Goal: Task Accomplishment & Management: Use online tool/utility

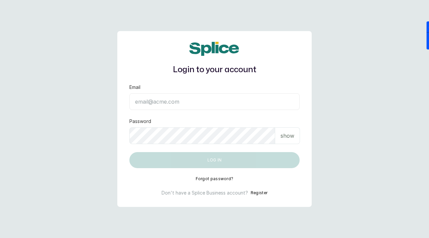
click at [153, 105] on input "Email" at bounding box center [214, 101] width 170 height 17
type input "v"
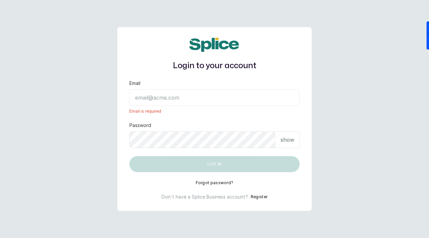
paste input "sknanalyticsmedaesthetics@gmail.com sAnalyticsMed2612?"
drag, startPoint x: 237, startPoint y: 98, endPoint x: 240, endPoint y: 105, distance: 7.8
click at [240, 105] on input "sknanalyticsmedaesthetics@gmail.com sAnalyticsMed2612?" at bounding box center [214, 97] width 170 height 17
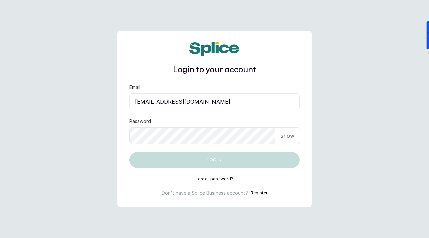
type input "sknanalyticsmedaesthetics@gmail.com"
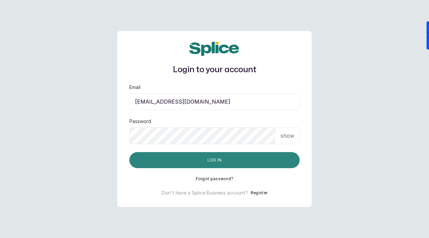
click at [203, 160] on button "Log in" at bounding box center [214, 160] width 170 height 16
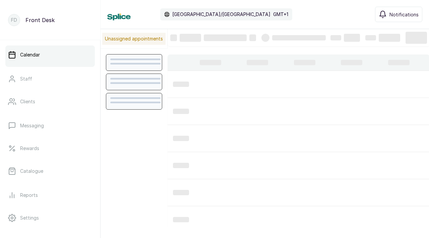
scroll to position [225, 0]
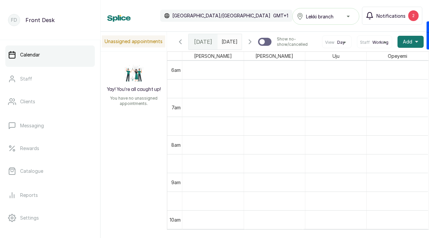
click at [392, 15] on span "Notifications" at bounding box center [390, 15] width 29 height 7
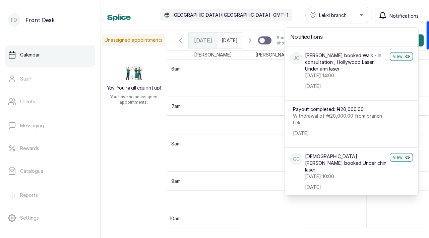
click at [286, 18] on div "Calendar [GEOGRAPHIC_DATA]/[GEOGRAPHIC_DATA] GMT+1 Lekki branch Notifications N…" at bounding box center [264, 15] width 315 height 17
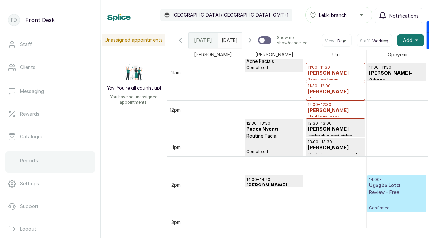
scroll to position [46, 0]
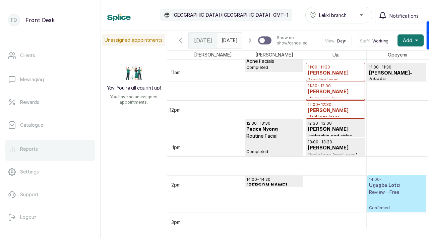
click at [48, 149] on link "Reports" at bounding box center [49, 149] width 89 height 19
